Goal: Find specific page/section: Find specific page/section

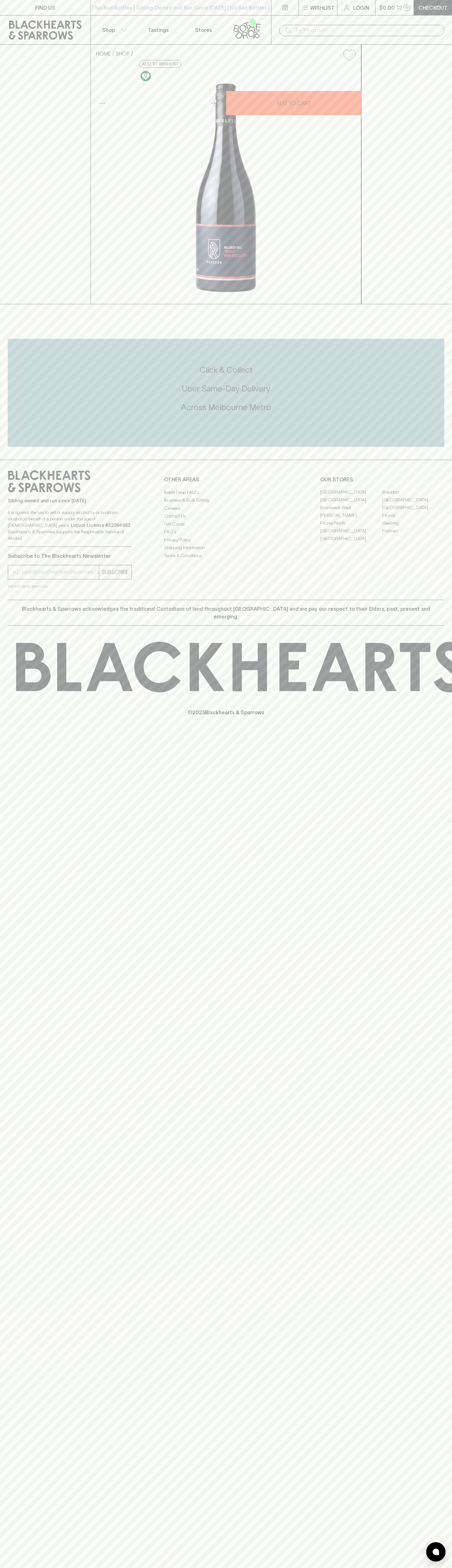
click at [83, 16] on link at bounding box center [45, 30] width 90 height 29
click at [421, 304] on div "HOME SHOP Rouleur Nero d' Avola 2023 $38.00 Add to wishlist 10% discount when p…" at bounding box center [226, 174] width 452 height 260
click at [29, 1567] on html "FIND US | No Bad Bottles | Sibling Owned and Run Since 2006 | No Bad Bottles | …" at bounding box center [226, 784] width 452 height 1568
click at [10, 980] on div "FIND US | No Bad Bottles | Sibling Owned and Run Since 2006 | No Bad Bottles | …" at bounding box center [226, 784] width 452 height 1568
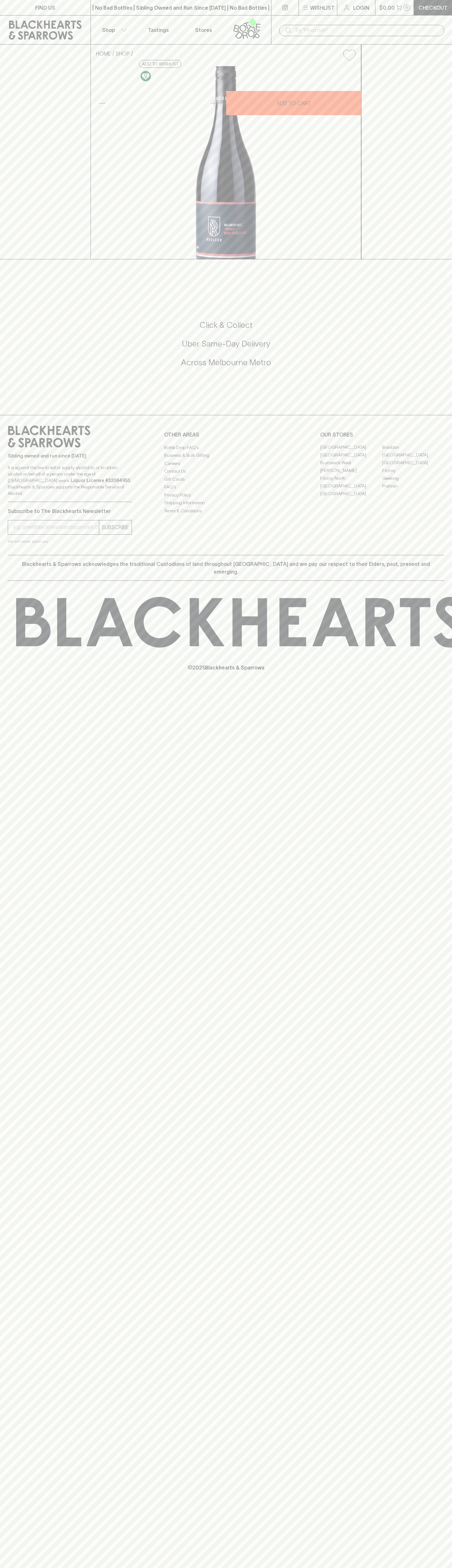
click at [351, 490] on link "[GEOGRAPHIC_DATA]" at bounding box center [351, 486] width 62 height 8
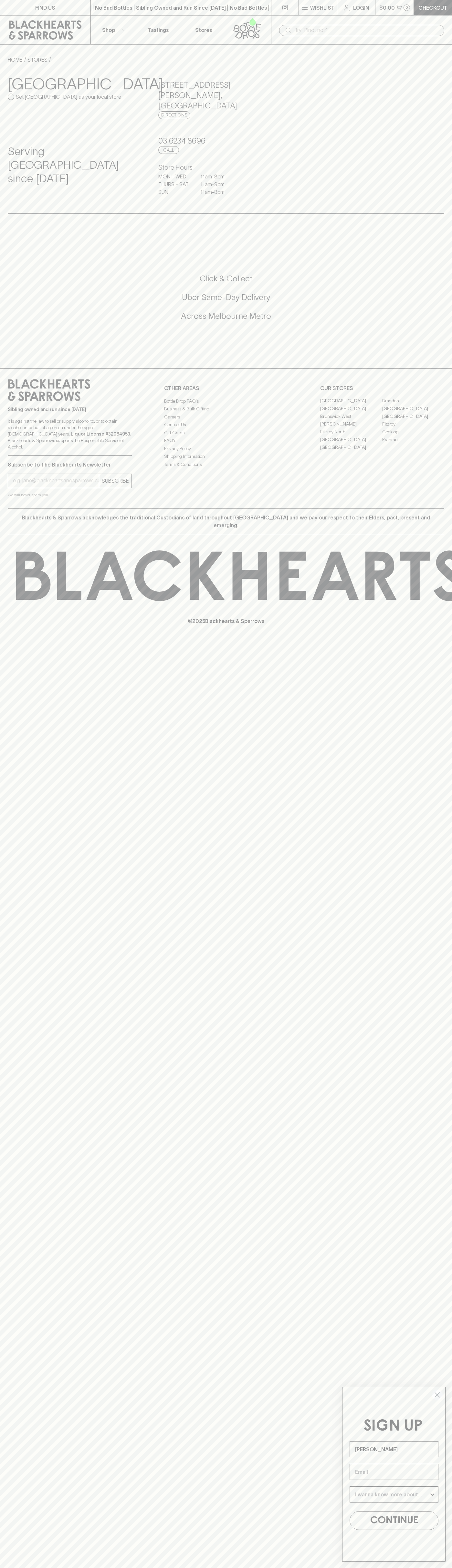
type input "John Smith"
